Goal: Feedback & Contribution: Leave review/rating

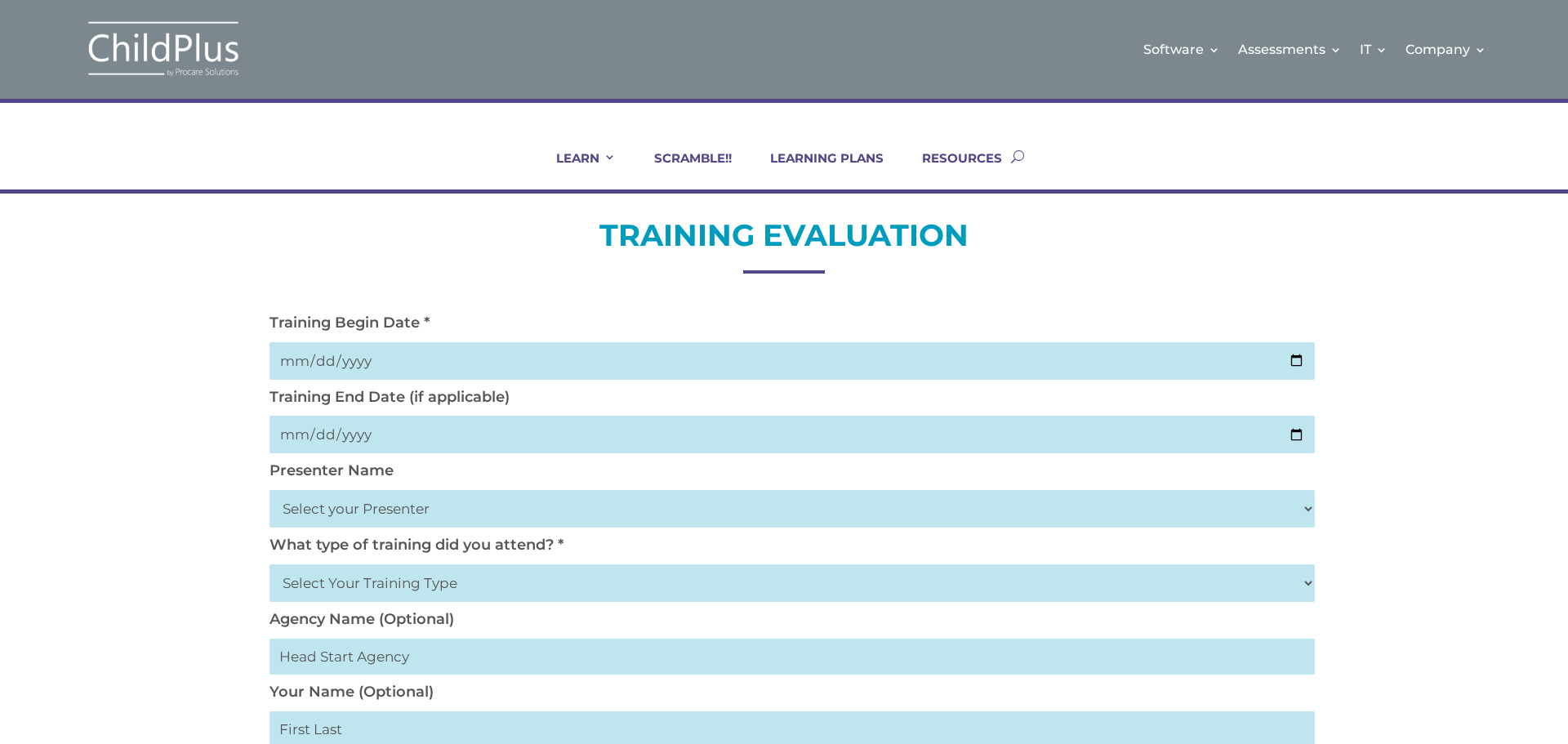
click at [300, 356] on input "date" at bounding box center [791, 361] width 1045 height 38
click at [357, 440] on input "date" at bounding box center [791, 435] width 1045 height 38
click at [307, 360] on input "date" at bounding box center [791, 361] width 1045 height 38
click at [308, 359] on input "date" at bounding box center [791, 361] width 1045 height 38
type input "2025-08-08"
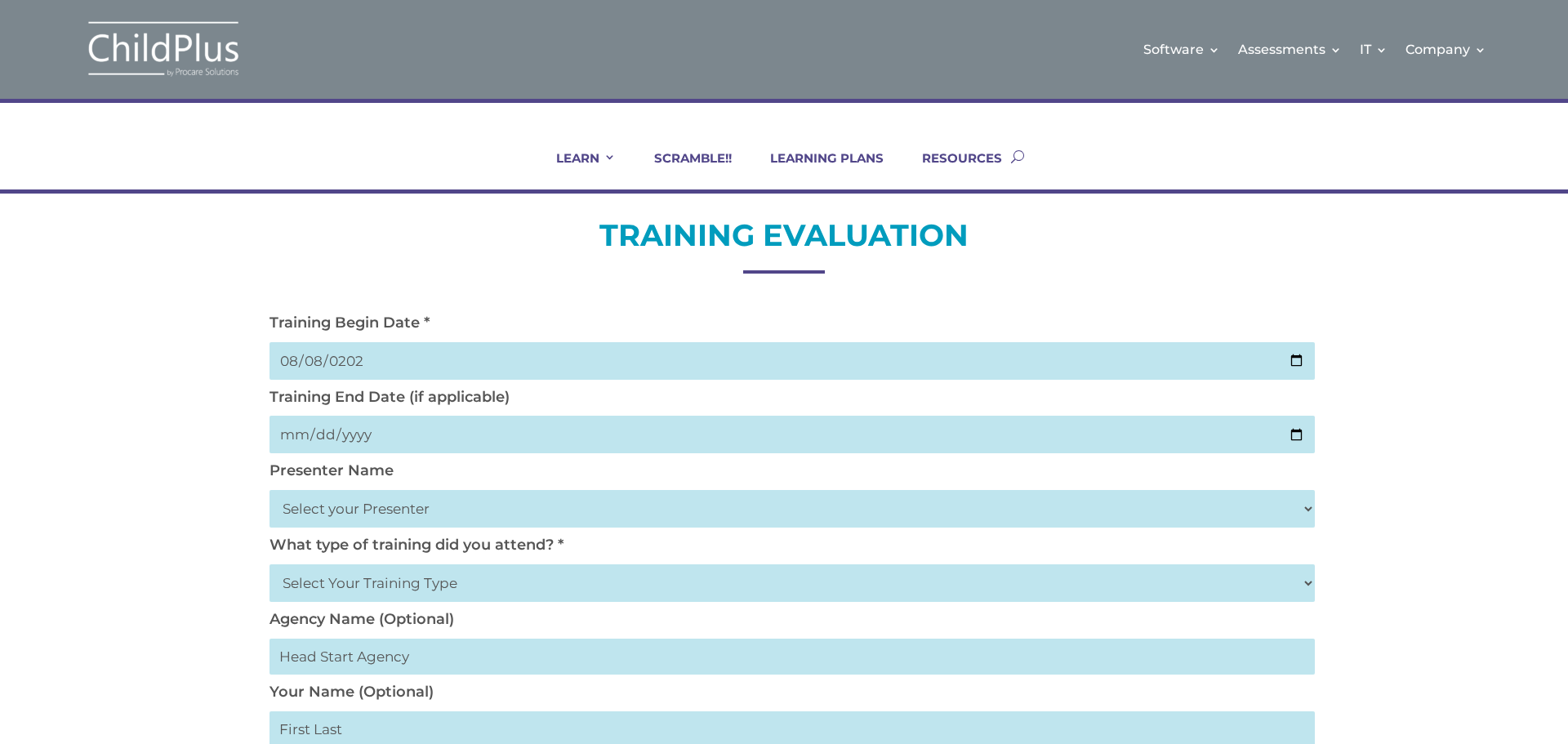
click at [328, 434] on input "date" at bounding box center [791, 435] width 1045 height 38
click at [401, 509] on select "Select your Presenter Aaron Dickerson Amy Corkery Cindy Coats Danielle Hensley …" at bounding box center [791, 509] width 1045 height 38
click at [294, 430] on input "date" at bounding box center [791, 435] width 1045 height 38
click at [385, 444] on input "82025-08-08" at bounding box center [791, 435] width 1045 height 38
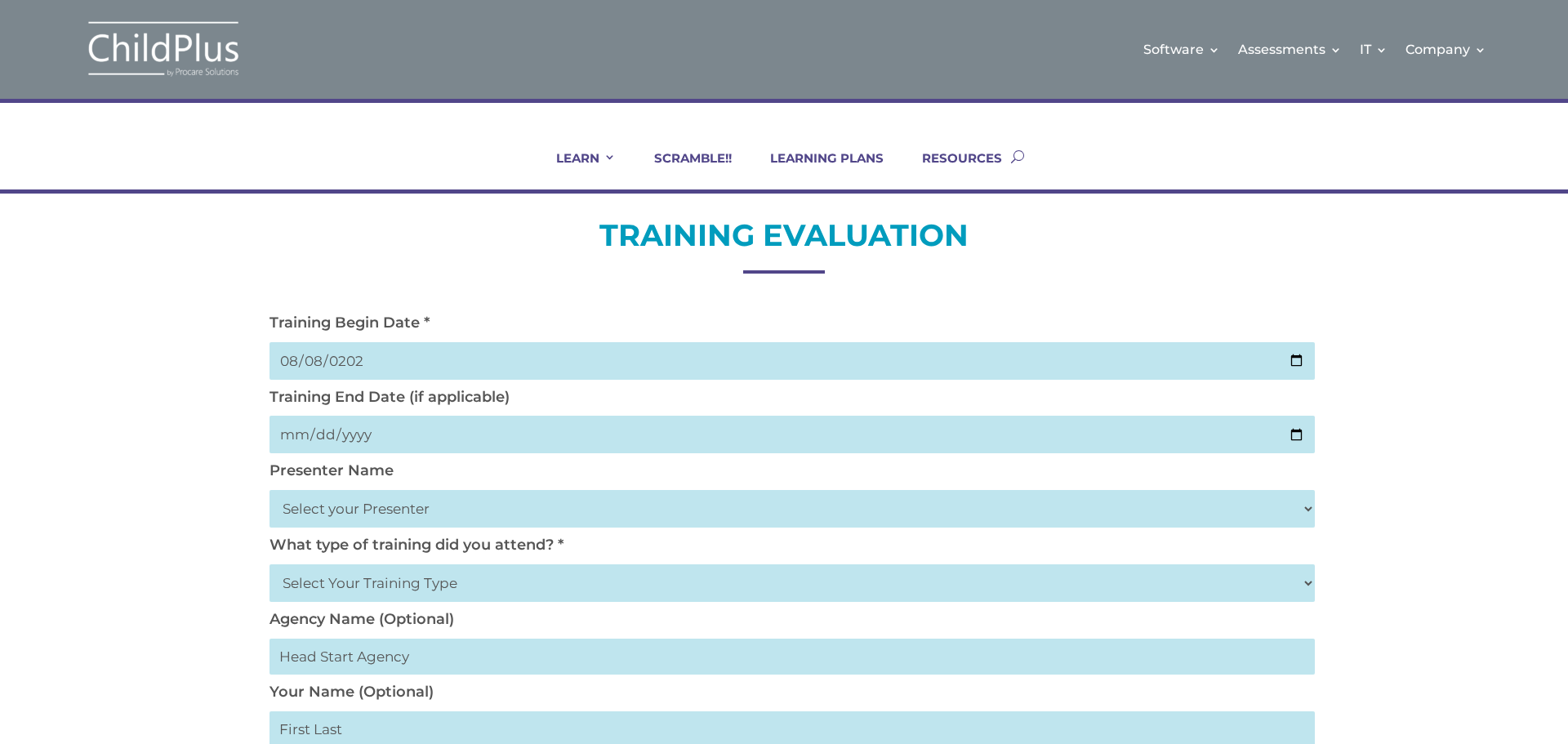
click at [351, 436] on input "82025-08-08" at bounding box center [791, 435] width 1045 height 38
type input "2025-08-08"
click at [342, 511] on select "Select your Presenter Aaron Dickerson Amy Corkery Cindy Coats Danielle Hensley …" at bounding box center [791, 509] width 1045 height 38
select select "Haase, Trish"
click at [269, 490] on select "Select your Presenter Aaron Dickerson Amy Corkery Cindy Coats Danielle Hensley …" at bounding box center [791, 509] width 1045 height 38
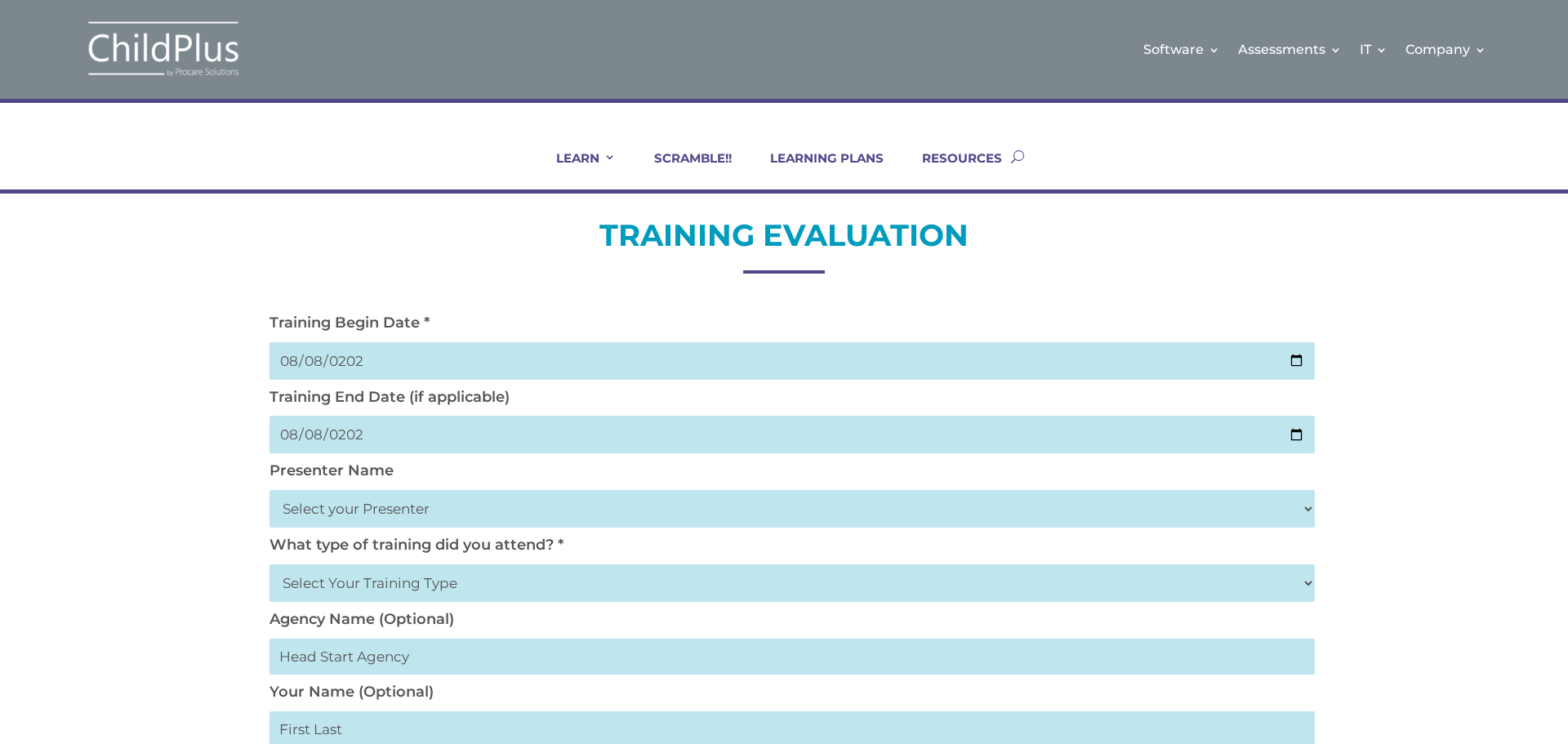
click at [399, 579] on select "Select Your Training Type On-site (at your agency) Virtual Visit Live Group Web…" at bounding box center [791, 584] width 1045 height 38
select select "Live Group Webinar"
click at [269, 565] on select "Select Your Training Type On-site (at your agency) Virtual Visit Live Group Web…" at bounding box center [791, 584] width 1045 height 38
click at [348, 667] on input "text" at bounding box center [791, 657] width 1045 height 36
click at [358, 659] on input "text" at bounding box center [791, 657] width 1045 height 36
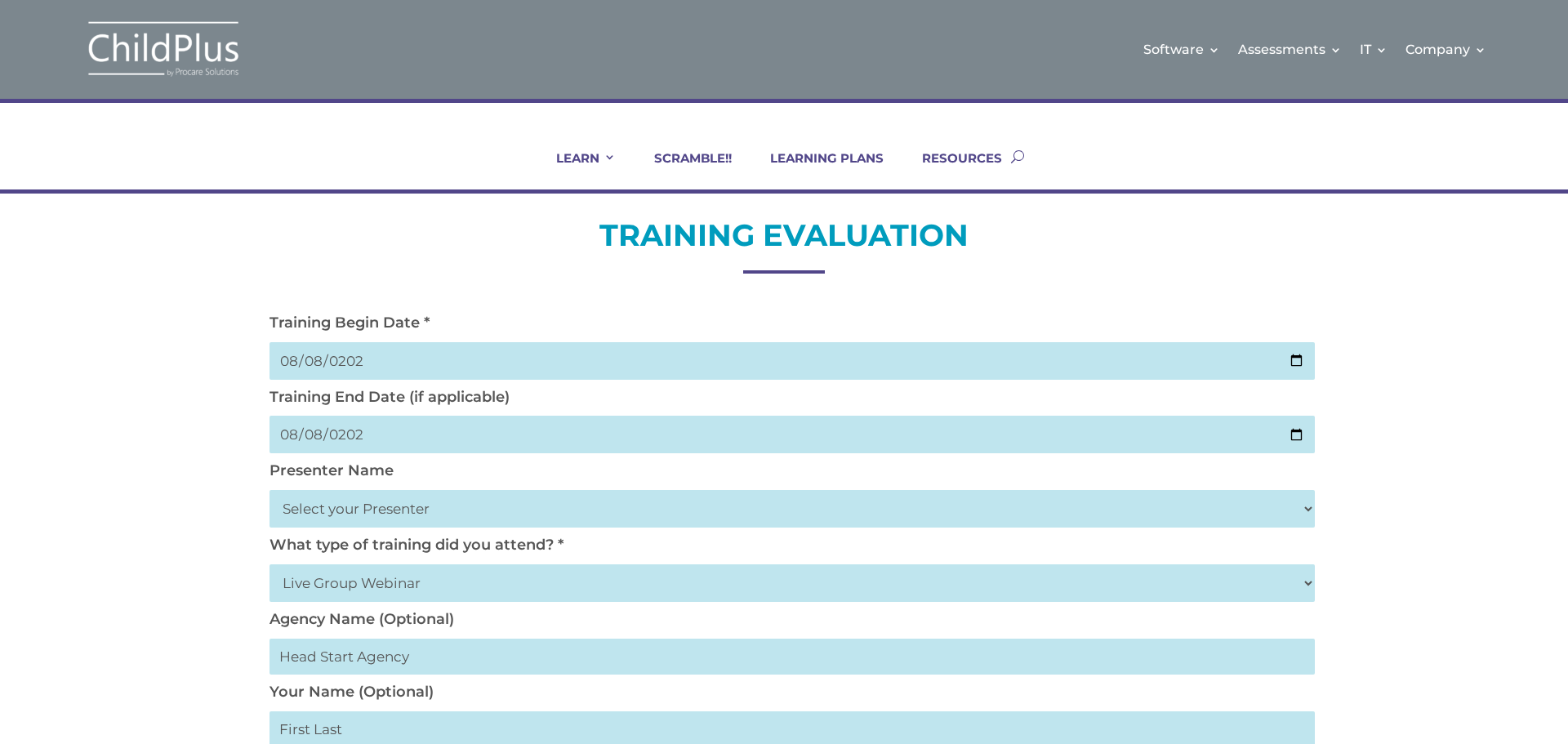
click at [368, 727] on input "text" at bounding box center [791, 729] width 1045 height 36
type input "Patricia Taveras"
drag, startPoint x: 1475, startPoint y: 271, endPoint x: 1404, endPoint y: 229, distance: 82.5
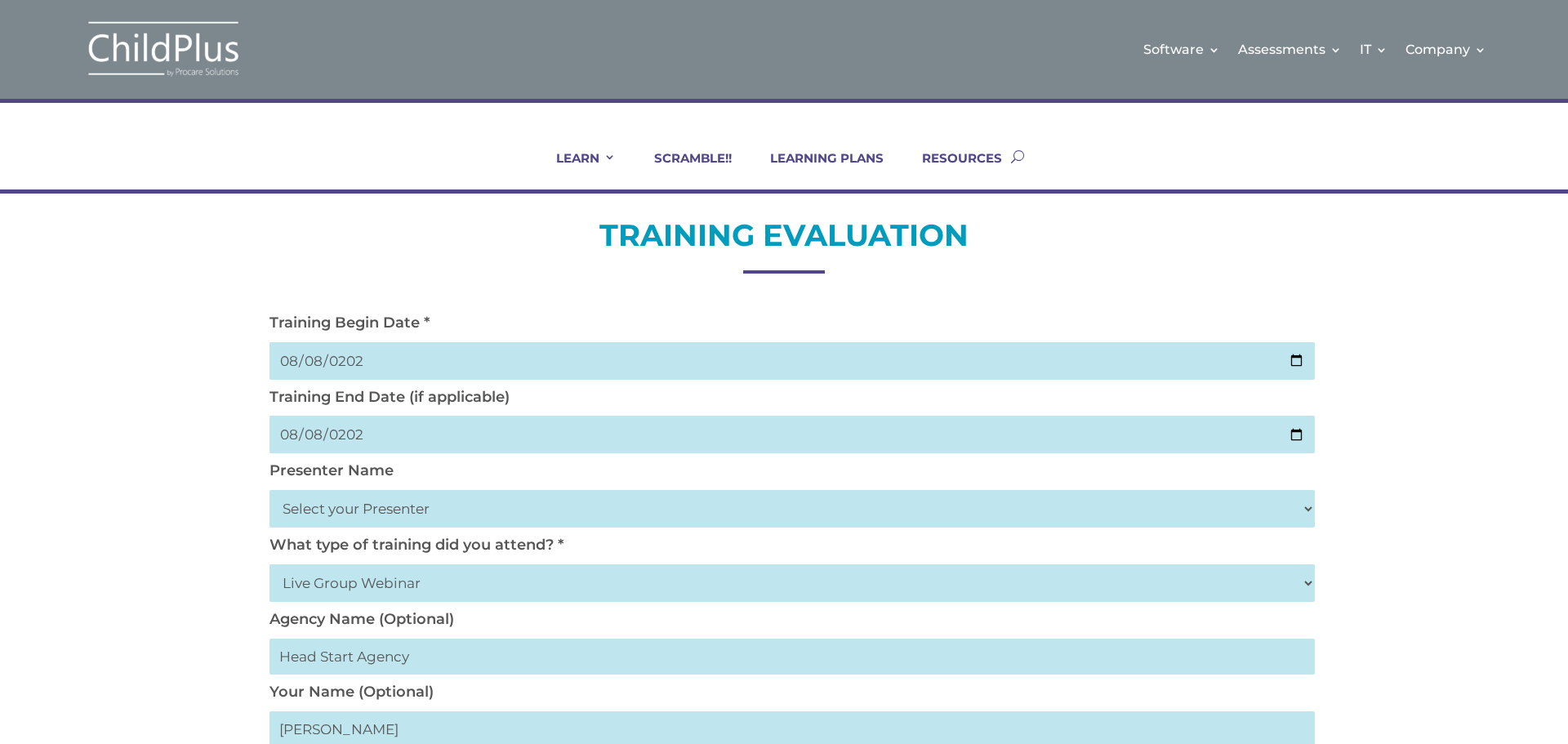
drag, startPoint x: 1332, startPoint y: 704, endPoint x: 1337, endPoint y: 723, distance: 19.6
drag, startPoint x: 1337, startPoint y: 726, endPoint x: 1348, endPoint y: 740, distance: 17.8
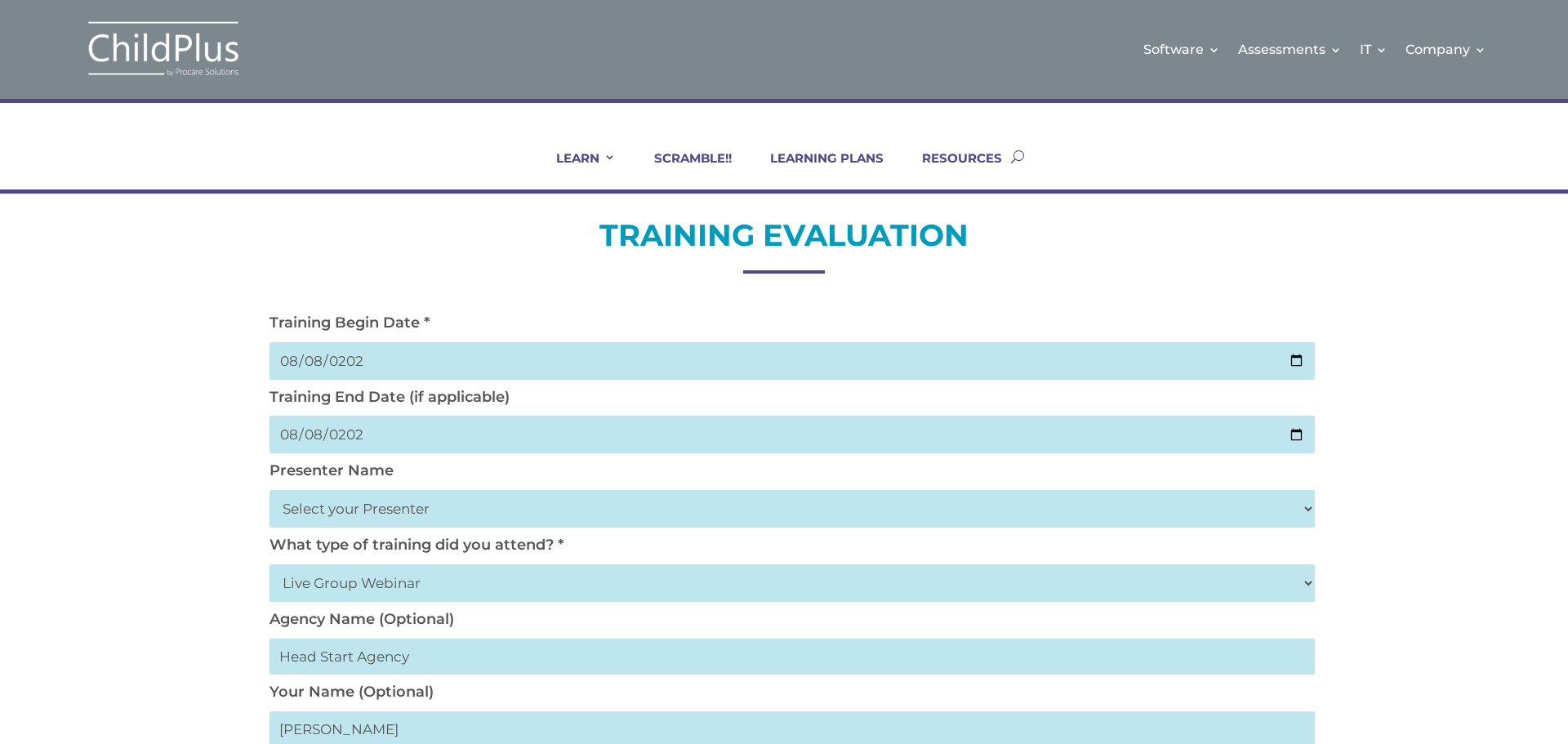
drag, startPoint x: 1359, startPoint y: 732, endPoint x: 1332, endPoint y: 742, distance: 28.8
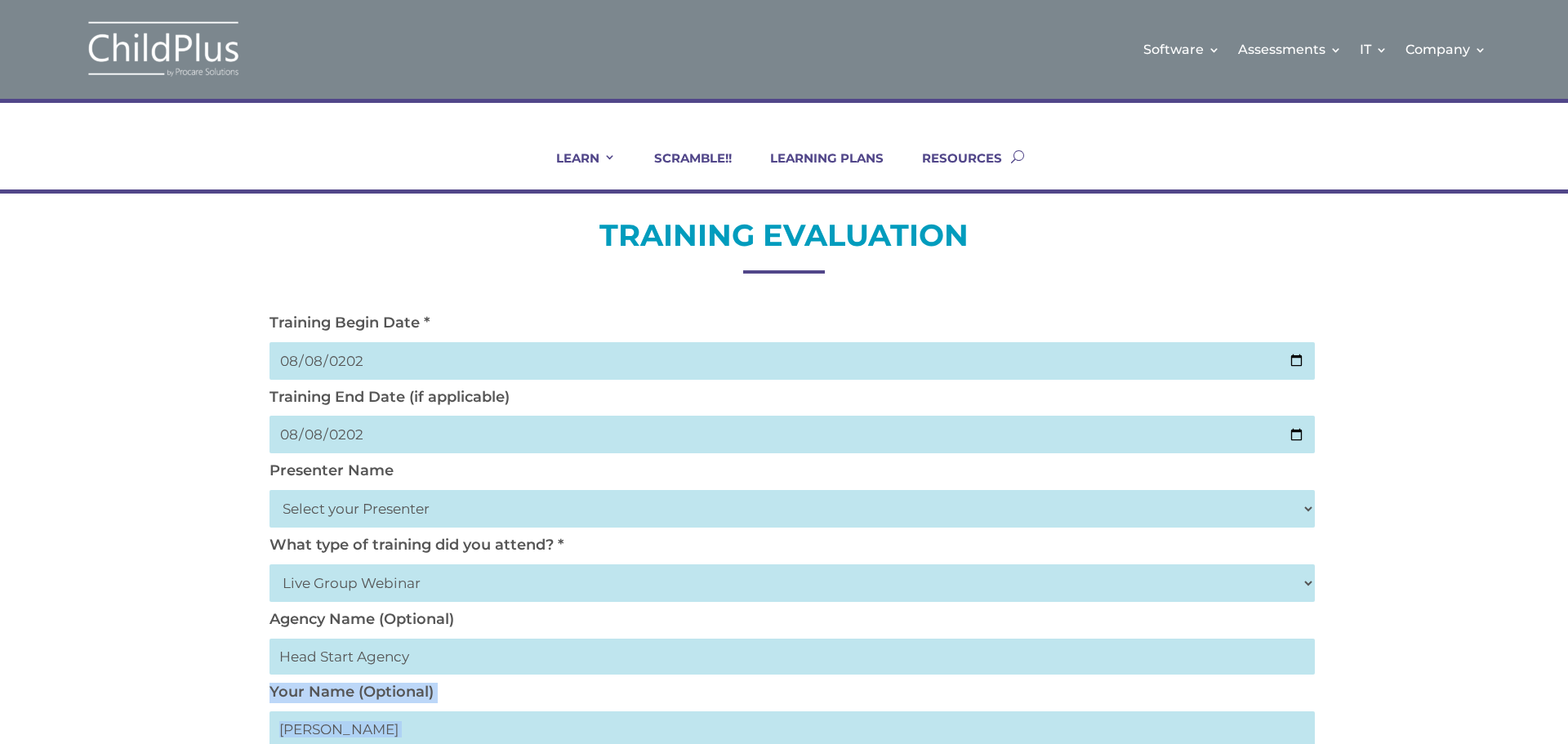
drag, startPoint x: 1565, startPoint y: 258, endPoint x: 1486, endPoint y: 323, distance: 102.3
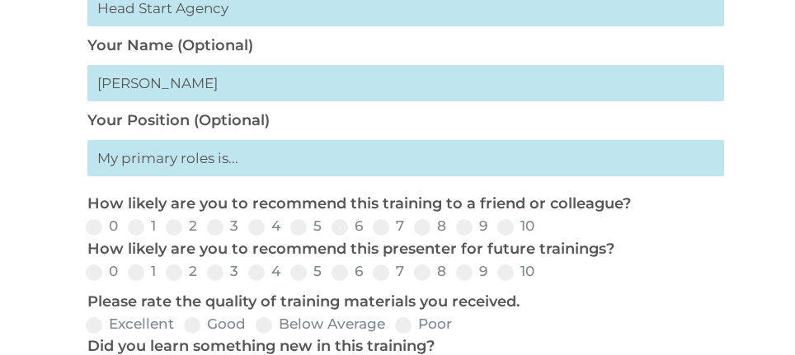
scroll to position [659, 0]
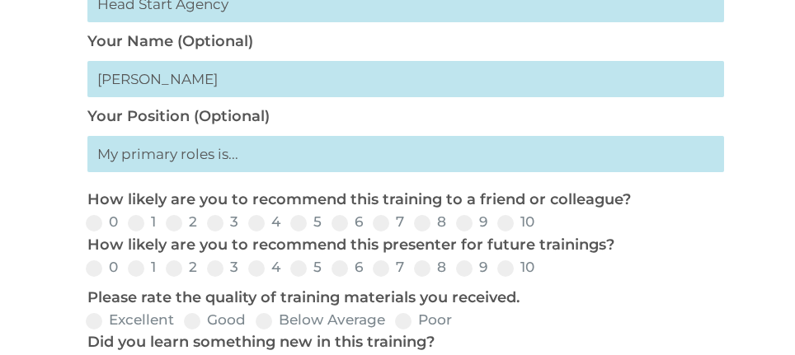
click at [208, 157] on input "text" at bounding box center [405, 154] width 636 height 36
type input "Data Management Systems Manager/ChildPlus Administrator"
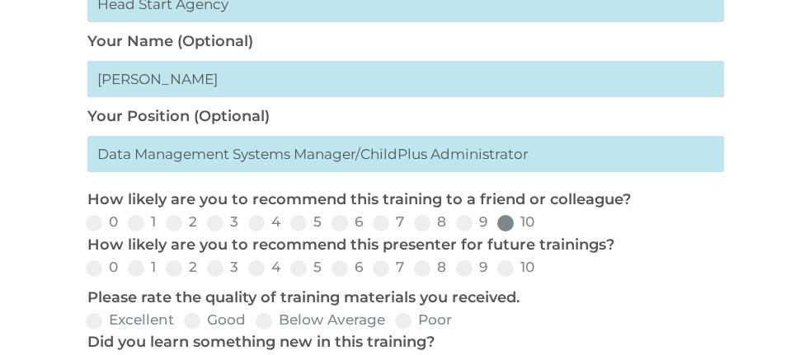
click at [509, 219] on span at bounding box center [505, 223] width 16 height 16
click at [542, 223] on input "10" at bounding box center [547, 228] width 11 height 11
radio input "true"
click at [510, 265] on span at bounding box center [505, 268] width 16 height 16
click at [542, 269] on input "10" at bounding box center [547, 274] width 11 height 11
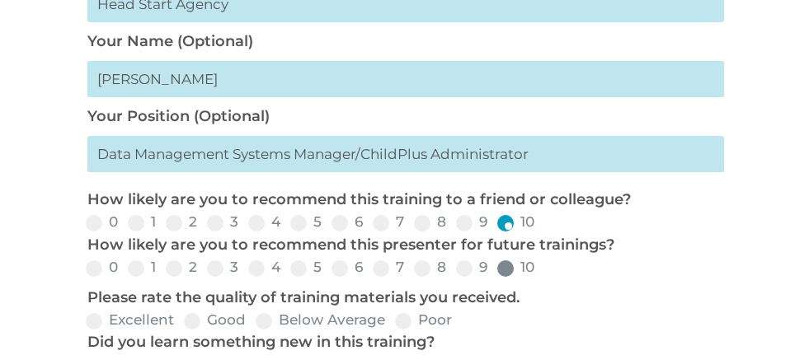
radio input "true"
click at [104, 321] on label "Excellent" at bounding box center [130, 320] width 88 height 14
click at [182, 321] on input "Excellent" at bounding box center [187, 326] width 11 height 11
radio input "true"
click at [212, 315] on label "Good" at bounding box center [215, 320] width 62 height 14
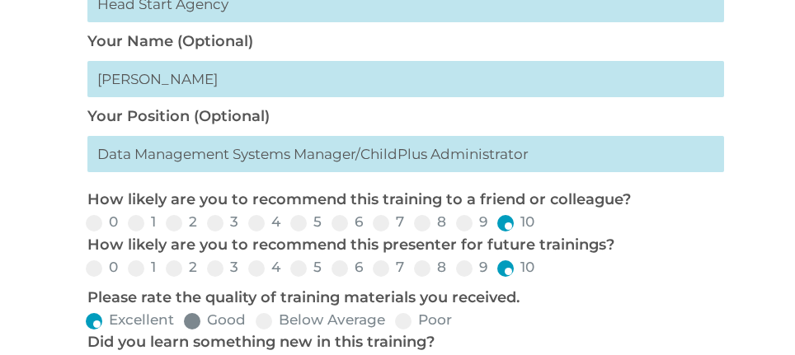
click at [254, 321] on input "Good" at bounding box center [259, 326] width 11 height 11
radio input "true"
drag, startPoint x: 275, startPoint y: 340, endPoint x: 312, endPoint y: 347, distance: 37.7
click at [301, 347] on div "Did you learn something new in this training? Yes No" at bounding box center [397, 353] width 636 height 45
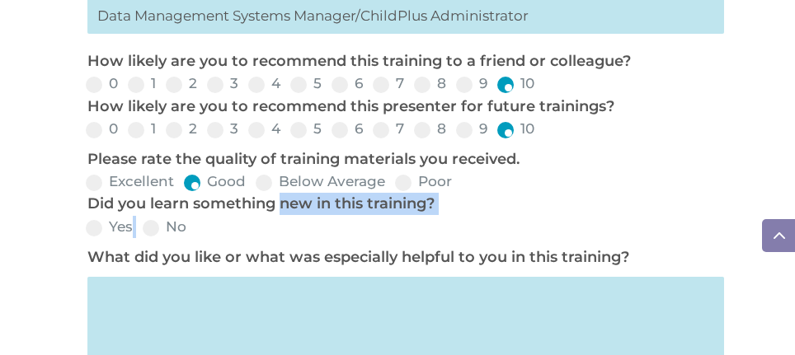
scroll to position [799, 0]
click at [92, 219] on span at bounding box center [94, 227] width 16 height 16
click at [141, 227] on input "Yes" at bounding box center [146, 232] width 11 height 11
radio input "true"
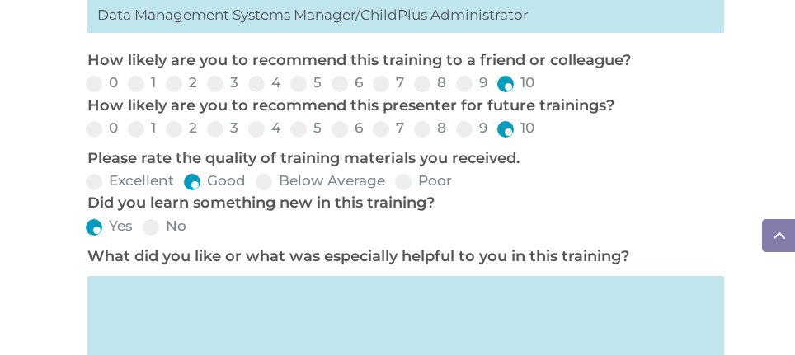
click at [159, 300] on textarea at bounding box center [405, 335] width 636 height 119
type textarea "r"
type textarea "R"
type textarea "Reports using filters."
click at [779, 238] on span at bounding box center [778, 235] width 33 height 33
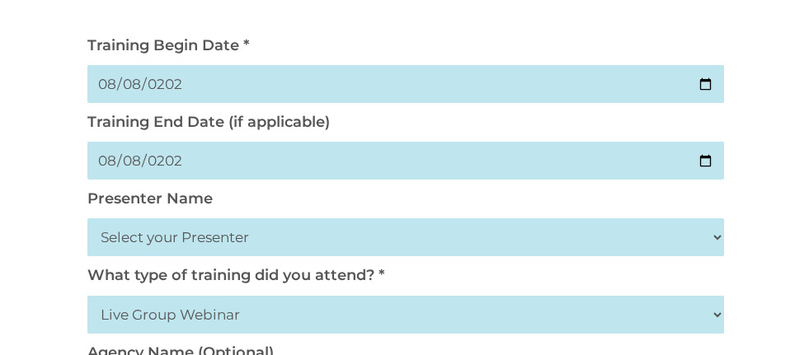
scroll to position [43, 0]
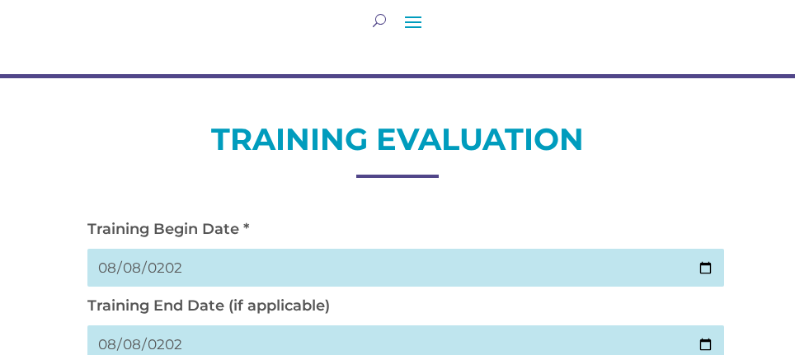
click at [779, 238] on span at bounding box center [778, 235] width 33 height 33
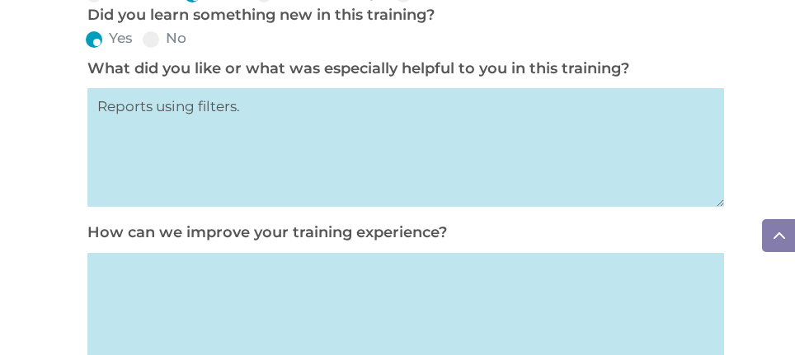
scroll to position [985, 0]
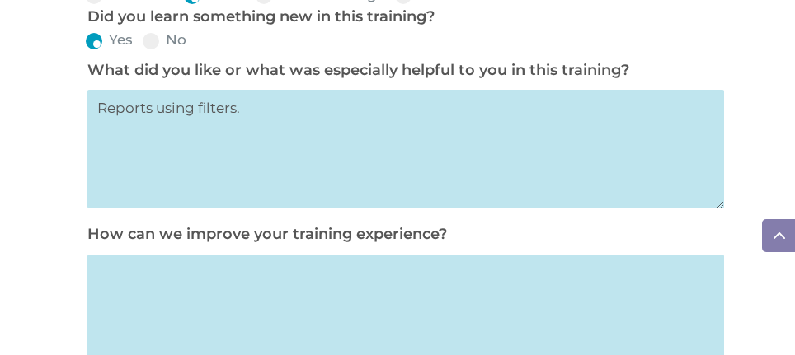
click at [210, 293] on textarea at bounding box center [405, 314] width 636 height 119
type textarea "Training was excellent!"
click at [769, 237] on span at bounding box center [778, 235] width 33 height 33
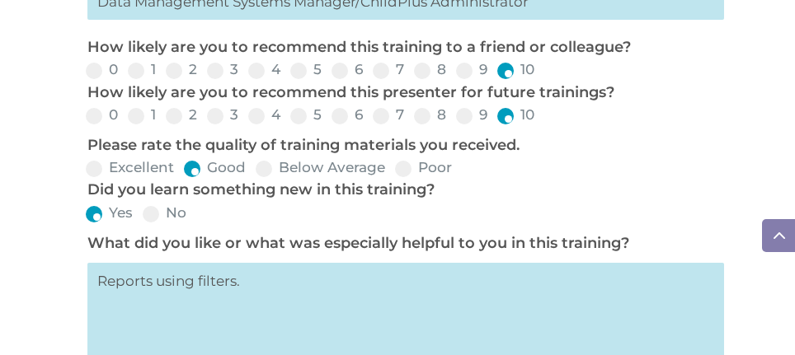
click at [776, 234] on span at bounding box center [778, 235] width 33 height 33
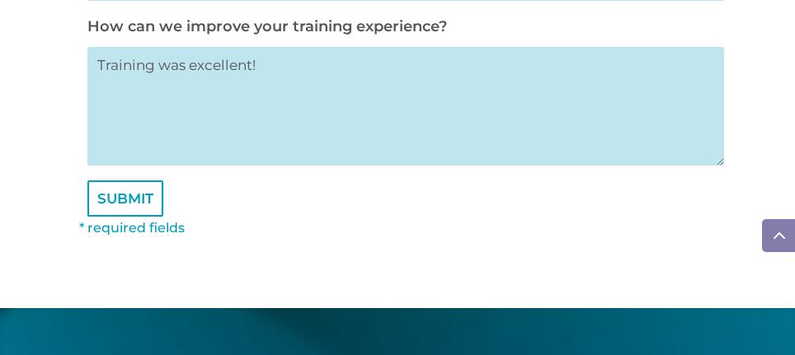
scroll to position [1195, 0]
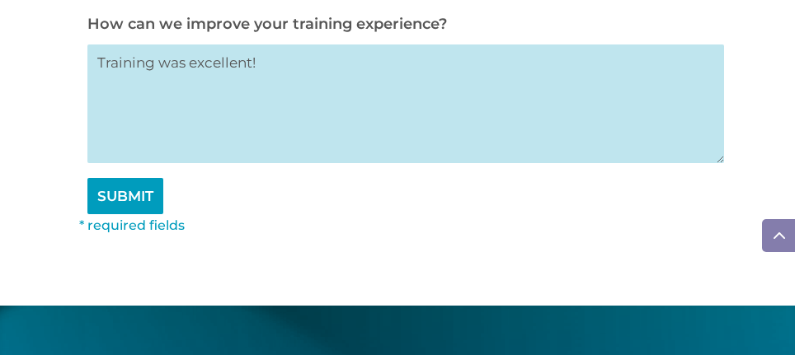
click at [121, 204] on input "SUBMIT" at bounding box center [125, 196] width 76 height 36
